Goal: Task Accomplishment & Management: Manage account settings

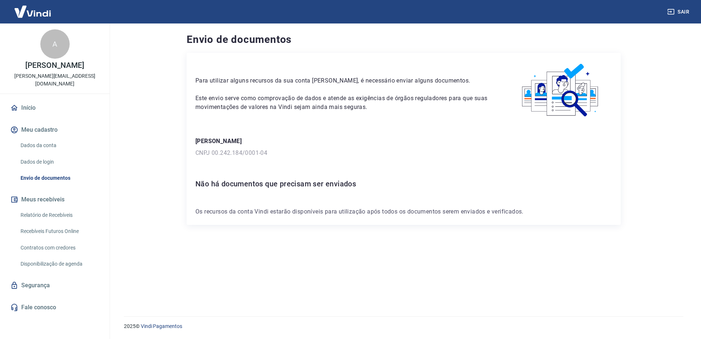
click at [334, 142] on p "[PERSON_NAME]" at bounding box center [403, 141] width 417 height 9
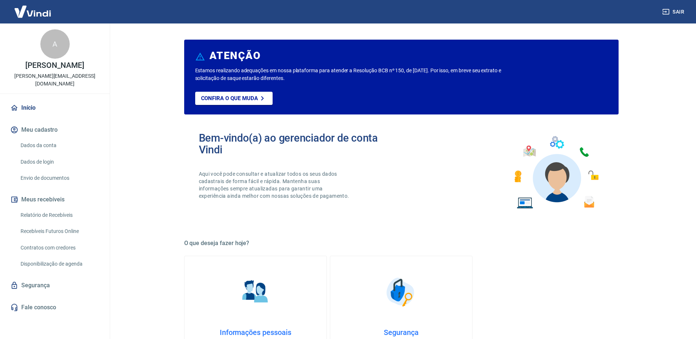
click at [39, 138] on link "Dados da conta" at bounding box center [59, 145] width 83 height 15
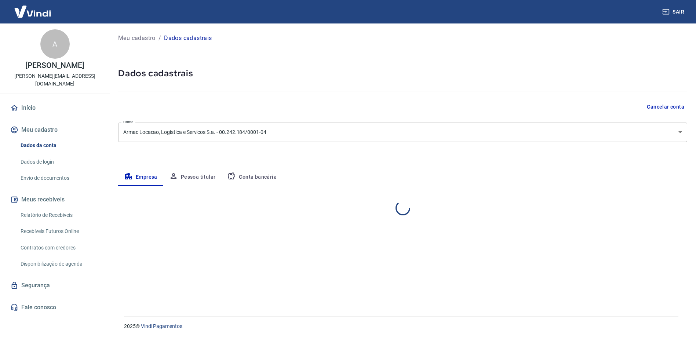
select select "SP"
select select "business"
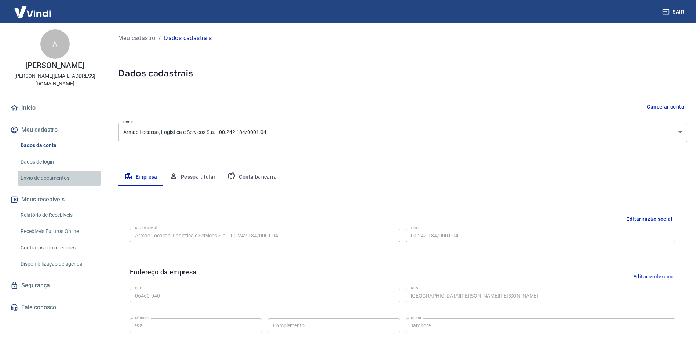
click at [84, 172] on link "Envio de documentos" at bounding box center [59, 178] width 83 height 15
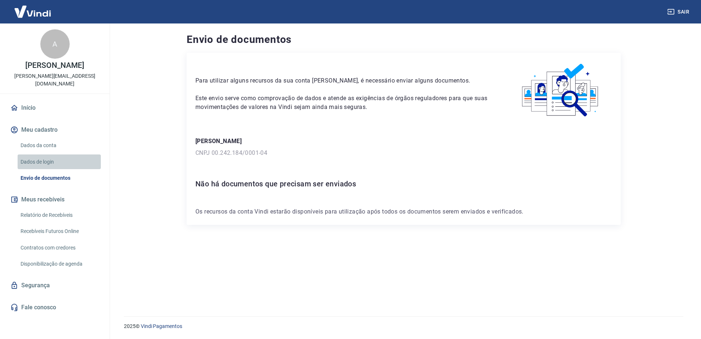
click at [85, 154] on link "Dados de login" at bounding box center [59, 161] width 83 height 15
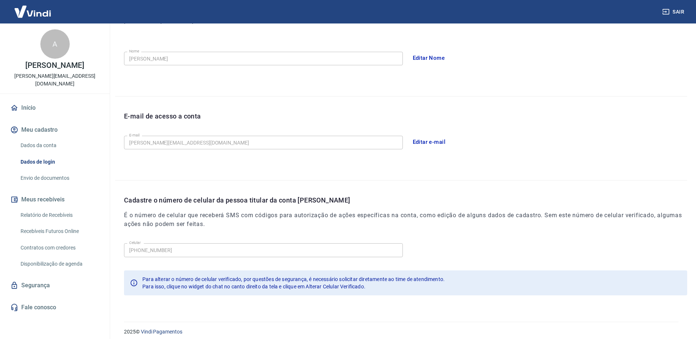
scroll to position [131, 0]
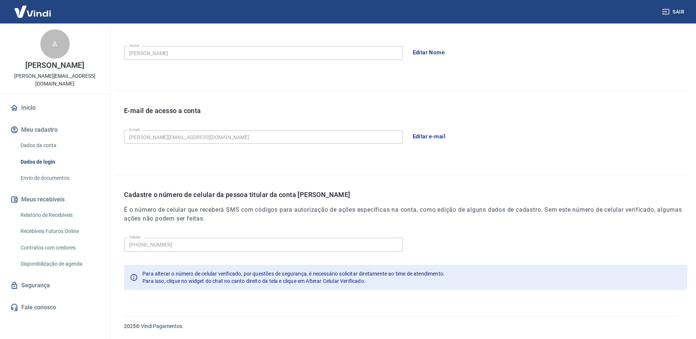
click at [65, 138] on link "Dados da conta" at bounding box center [59, 145] width 83 height 15
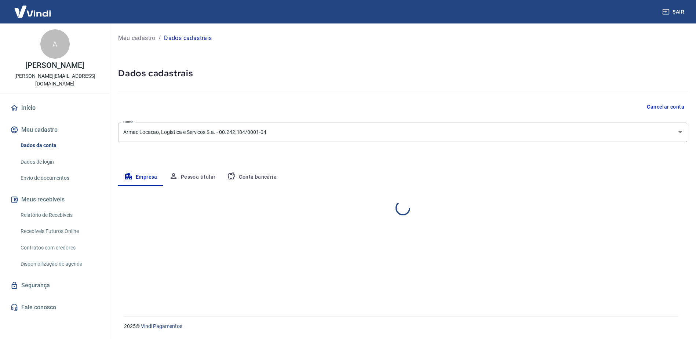
select select "SP"
select select "business"
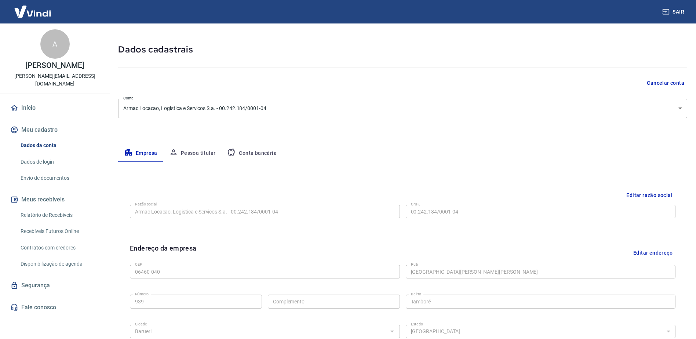
scroll to position [37, 0]
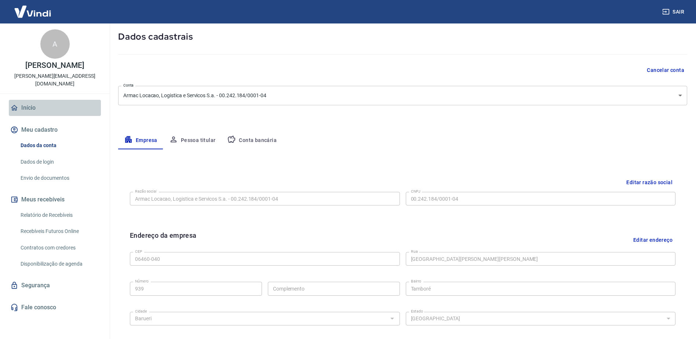
click at [47, 100] on link "Início" at bounding box center [55, 108] width 92 height 16
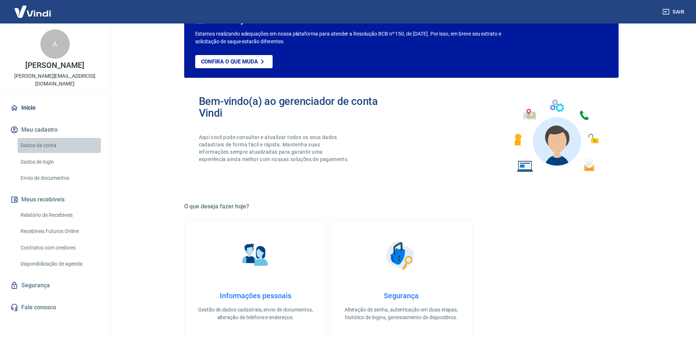
click at [79, 141] on link "Dados da conta" at bounding box center [59, 145] width 83 height 15
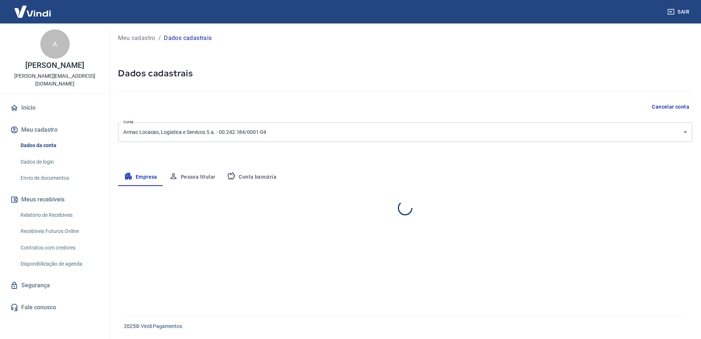
select select "SP"
select select "business"
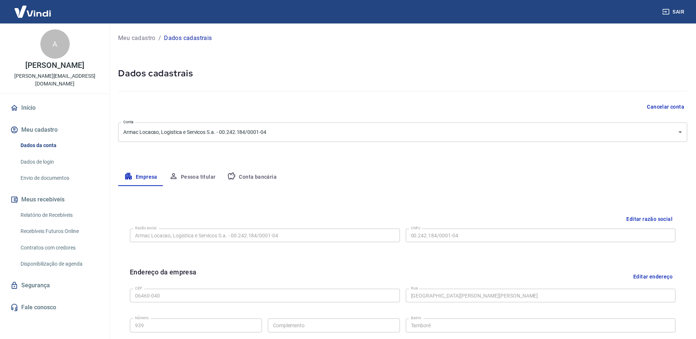
click at [32, 106] on link "Início" at bounding box center [55, 108] width 92 height 16
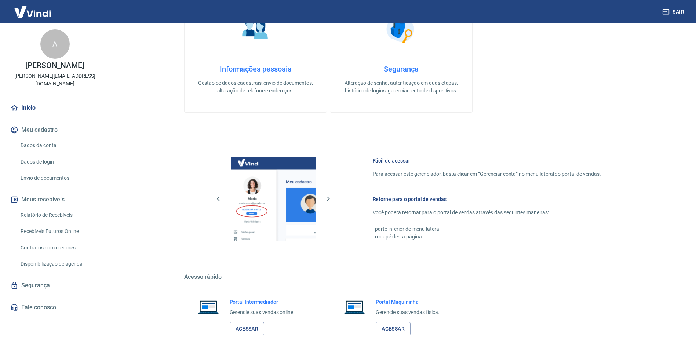
scroll to position [309, 0]
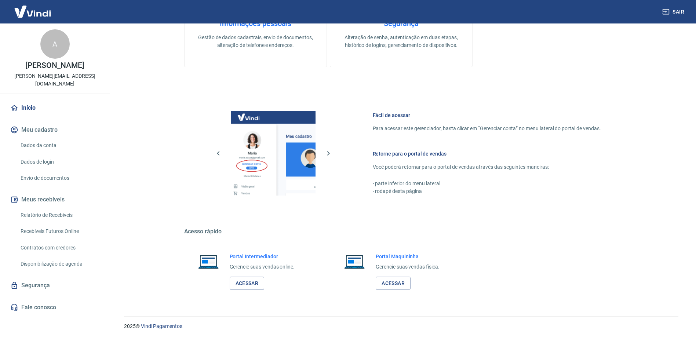
click at [32, 100] on link "Início" at bounding box center [55, 108] width 92 height 16
click at [56, 123] on button "Meu cadastro" at bounding box center [55, 130] width 92 height 16
click at [42, 154] on link "Dados de login" at bounding box center [59, 161] width 83 height 15
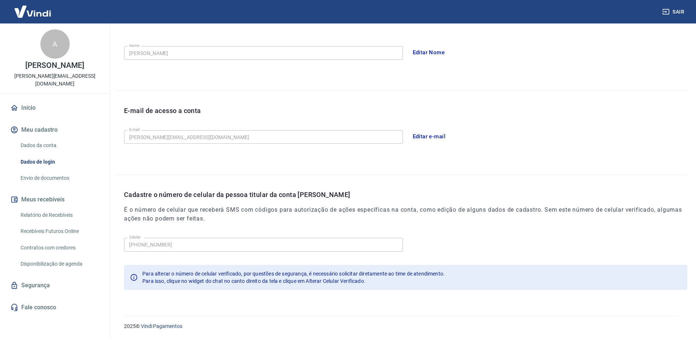
scroll to position [131, 0]
click at [21, 171] on link "Envio de documentos" at bounding box center [59, 178] width 83 height 15
